Goal: Go to known website: Go to known website

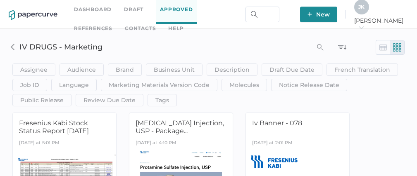
click at [125, 26] on link "Contacts" at bounding box center [140, 28] width 31 height 9
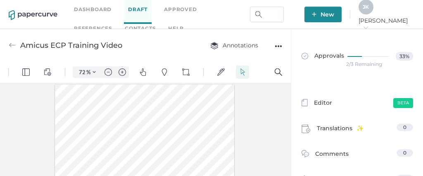
scroll to position [0, 0]
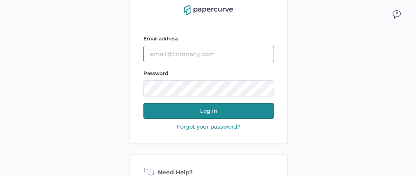
type input "[PERSON_NAME][EMAIL_ADDRESS][PERSON_NAME][DOMAIN_NAME]"
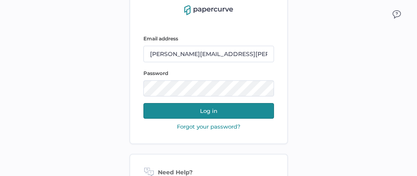
click at [196, 113] on button "Log in" at bounding box center [208, 111] width 131 height 16
